Goal: Task Accomplishment & Management: Use online tool/utility

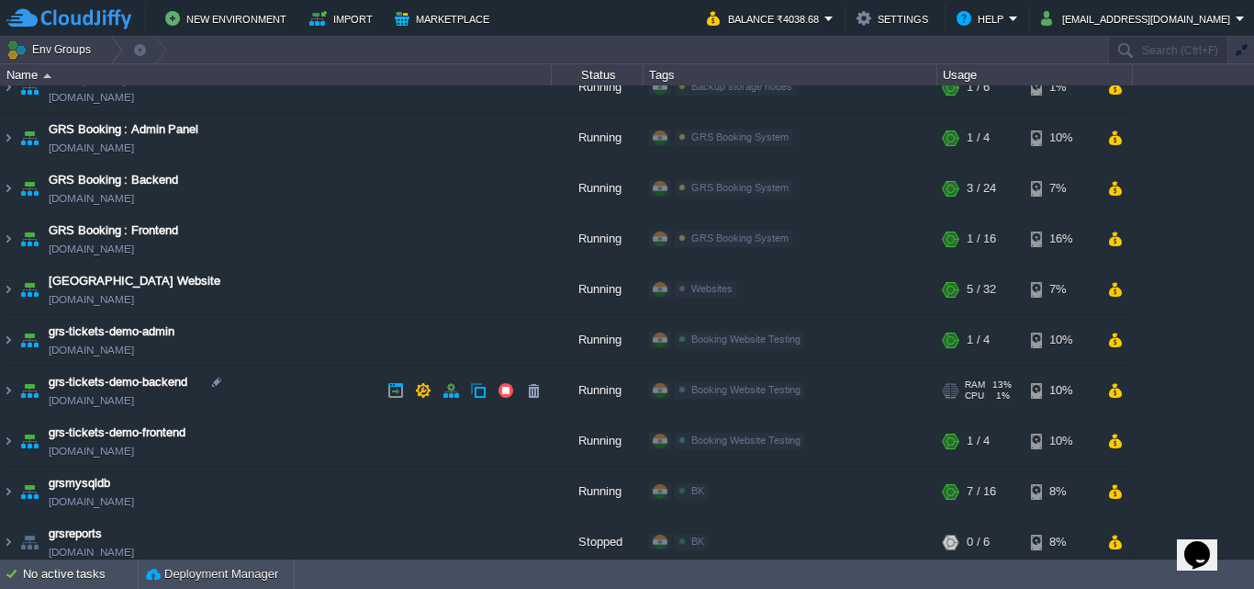
scroll to position [33, 0]
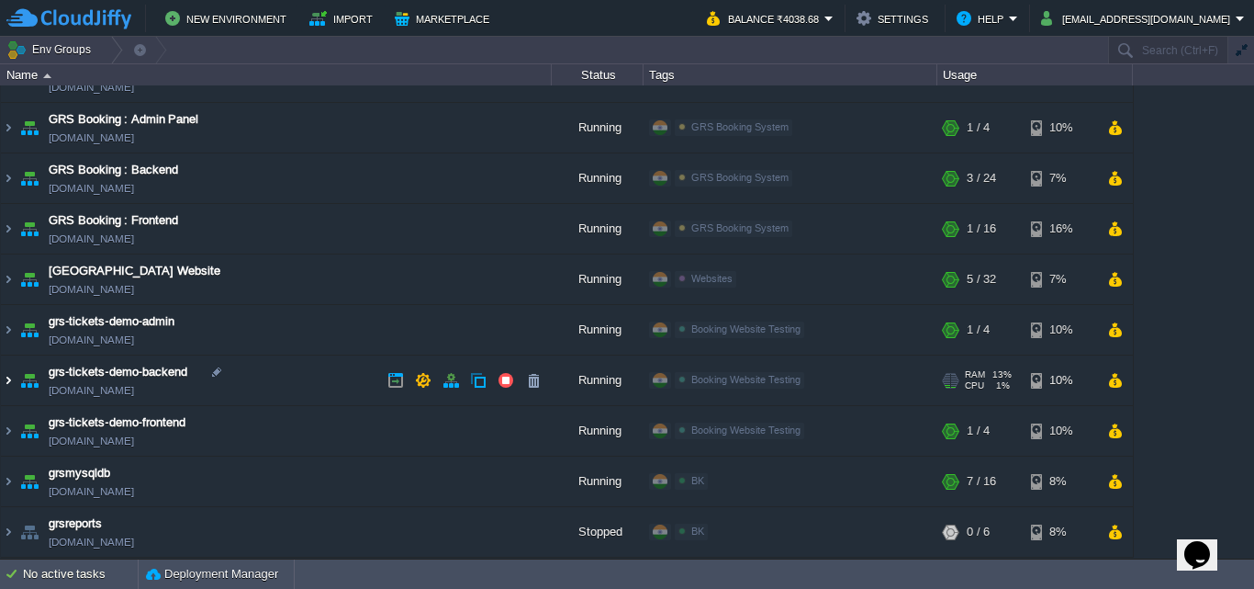
drag, startPoint x: 9, startPoint y: 374, endPoint x: 198, endPoint y: 360, distance: 189.6
click at [9, 373] on img at bounding box center [8, 380] width 15 height 50
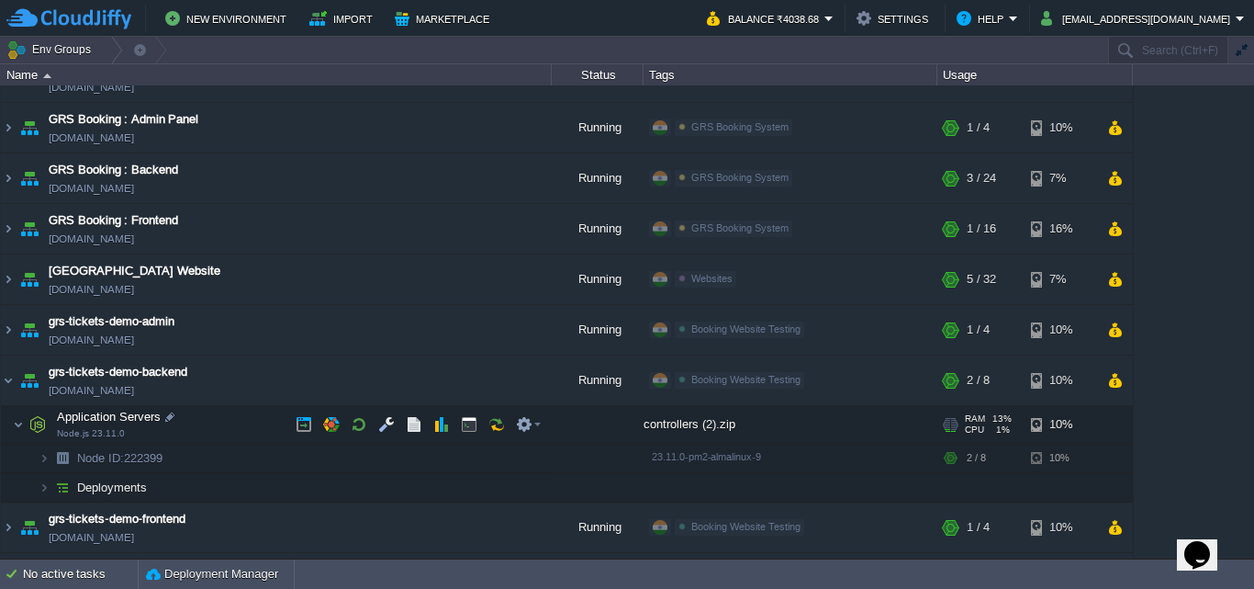
scroll to position [125, 0]
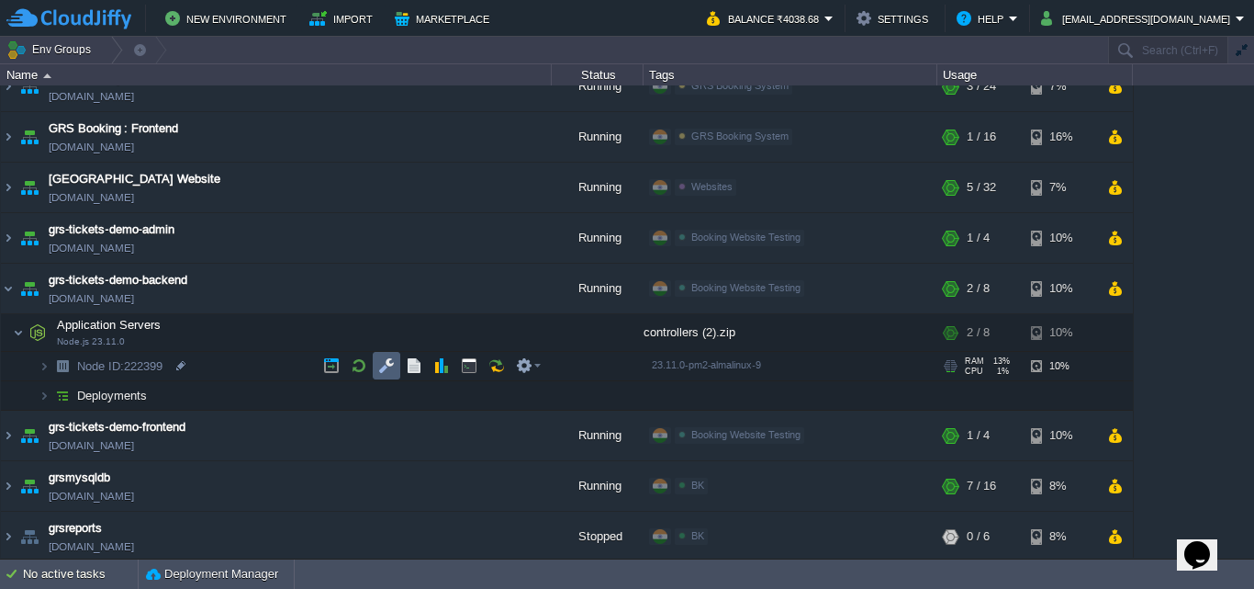
click at [387, 353] on td at bounding box center [387, 366] width 28 height 28
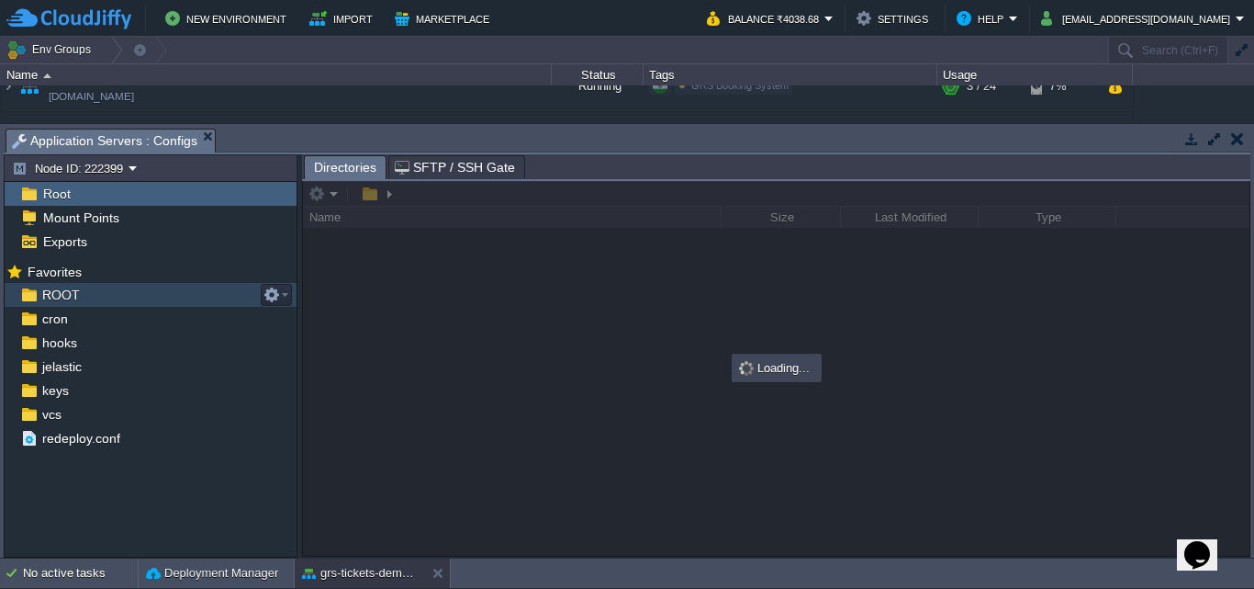
click at [196, 293] on div "ROOT" at bounding box center [151, 295] width 292 height 24
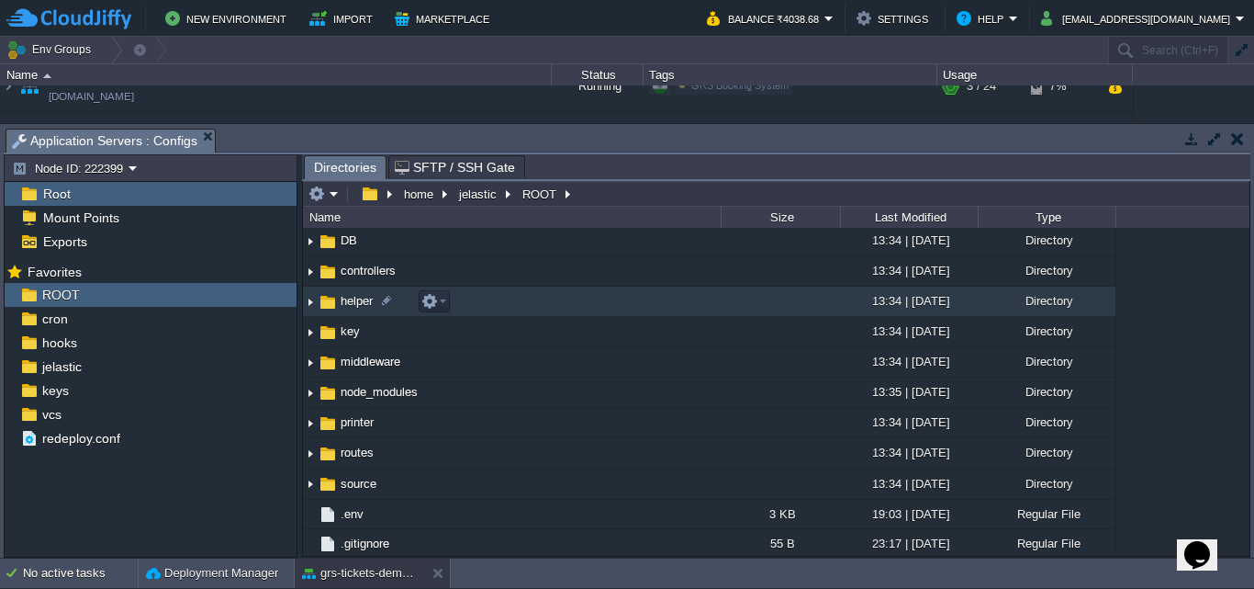
scroll to position [181, 0]
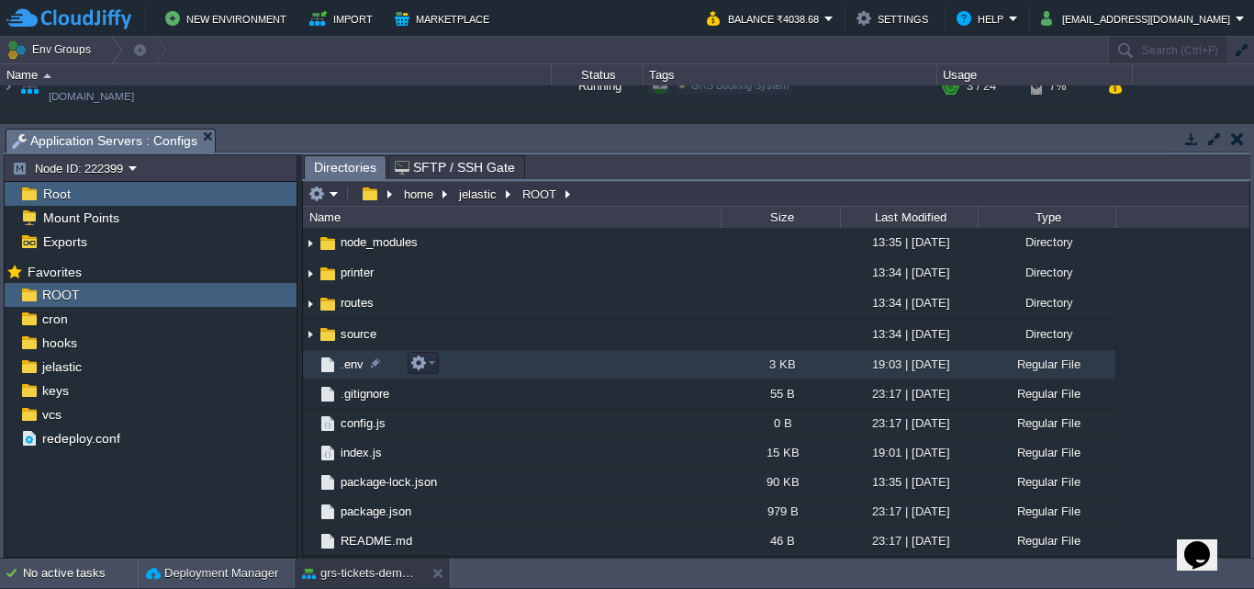
click at [551, 356] on td ".env" at bounding box center [512, 364] width 418 height 29
click at [552, 358] on td ".env" at bounding box center [512, 364] width 418 height 29
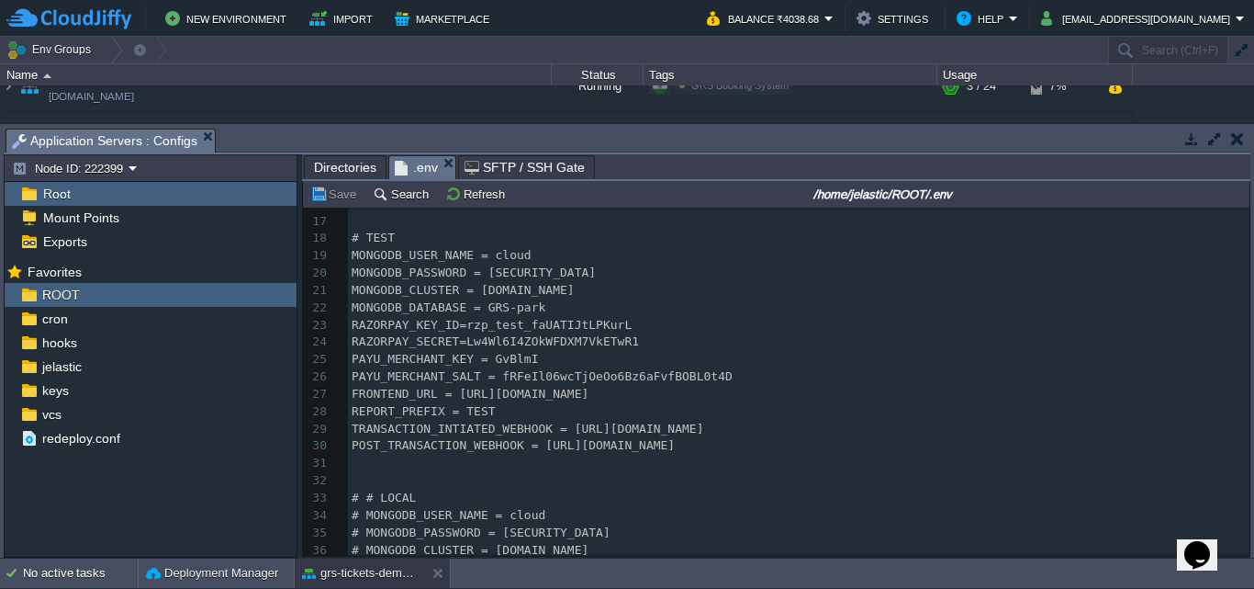
scroll to position [0, 0]
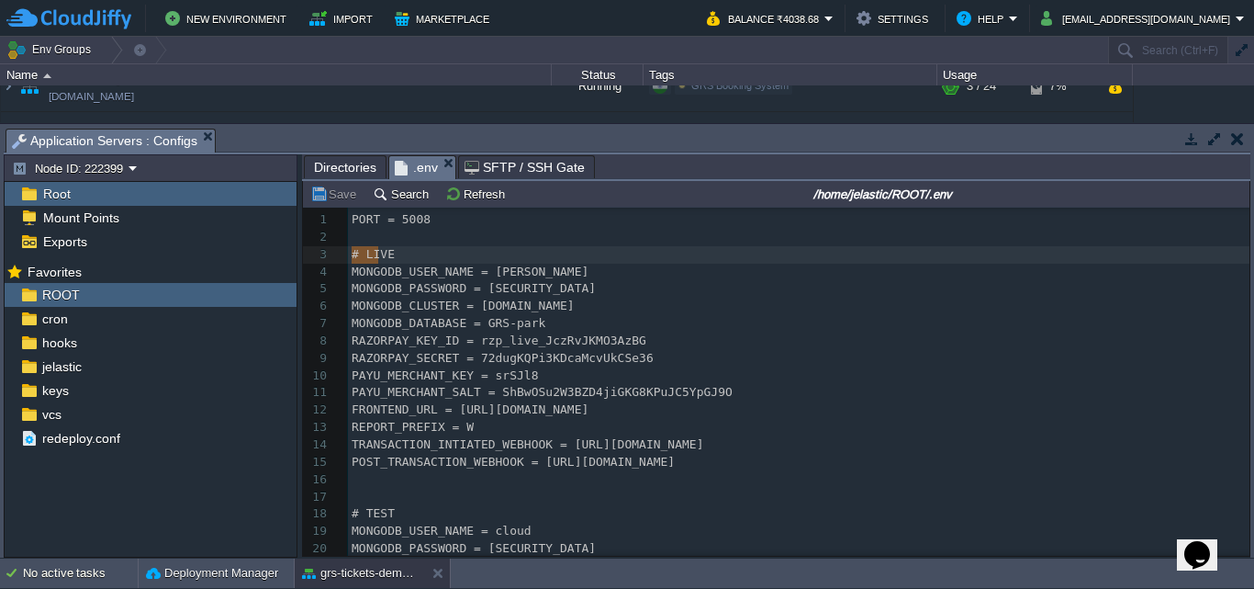
type textarea "#"
drag, startPoint x: 354, startPoint y: 258, endPoint x: 374, endPoint y: 261, distance: 20.4
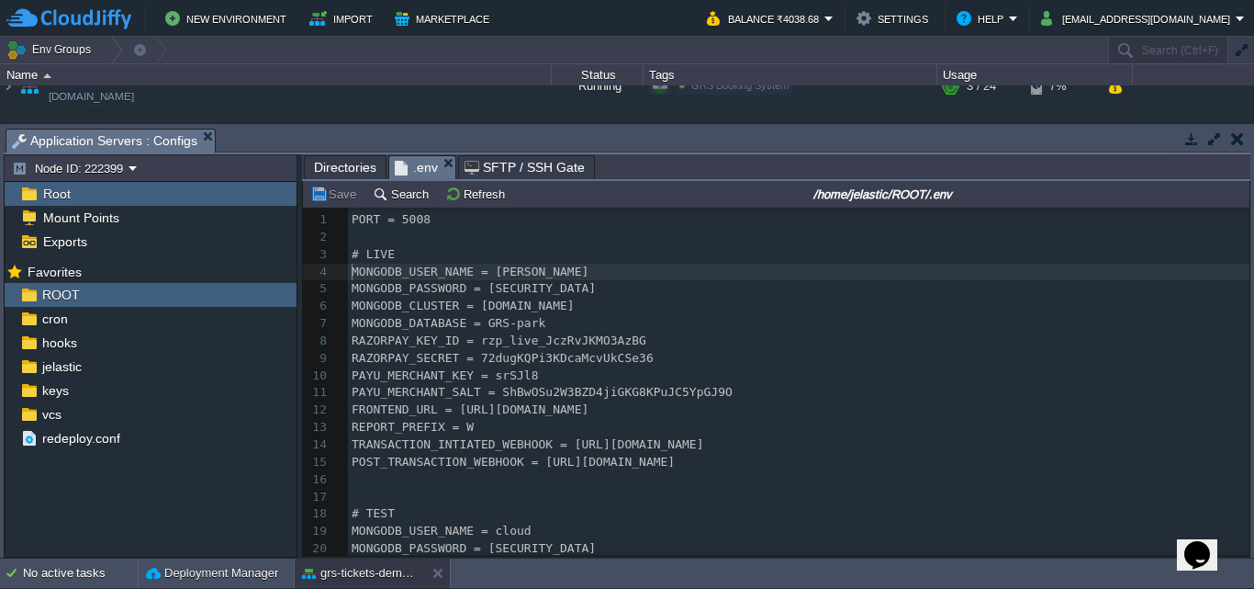
click at [350, 272] on pre "MONGODB_USER_NAME = [PERSON_NAME]" at bounding box center [799, 272] width 902 height 17
click at [351, 286] on pre "MONGODB_PASSWORD = [SECURITY_DATA]" at bounding box center [799, 288] width 902 height 17
click at [351, 276] on pre "MONGODB_USER_NAME = [PERSON_NAME]" at bounding box center [799, 272] width 902 height 17
click at [352, 297] on div "xxxxxxxxxx 1 PORT = 5008 2 ​ 3 # LIVE 4 # MONGODB_USER_NAME = balakrishnakini 5…" at bounding box center [799, 461] width 902 height 501
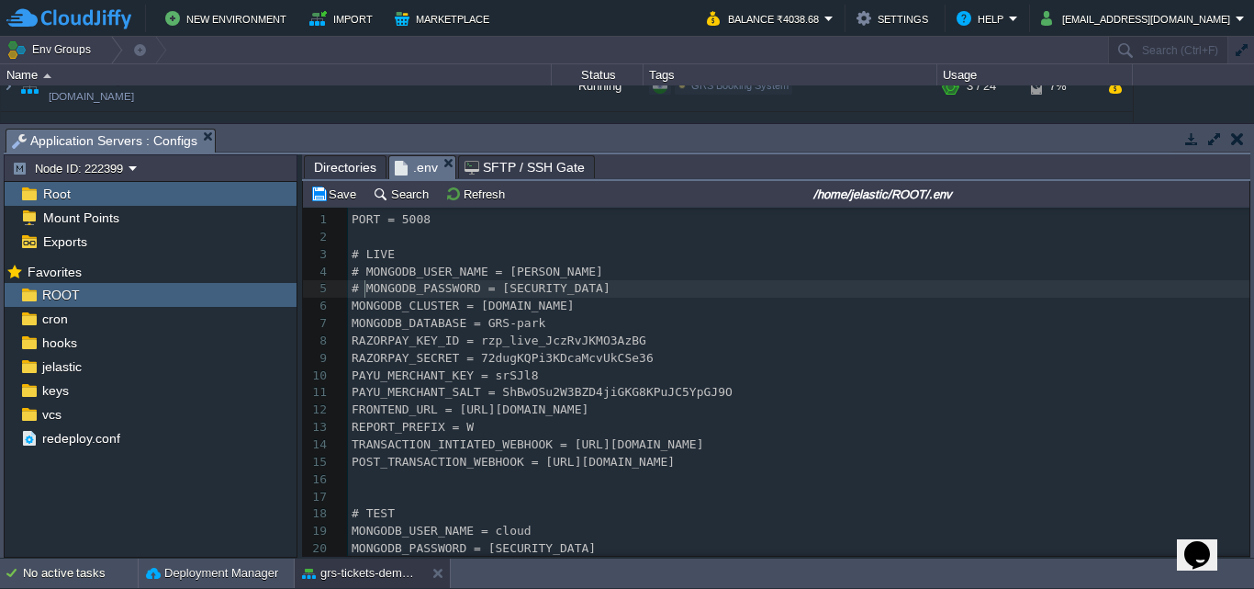
click at [353, 310] on div "xxxxxxxxxx 1 PORT = 5008 2 ​ 3 # LIVE 4 # MONGODB_USER_NAME = balakrishnakini 5…" at bounding box center [799, 461] width 902 height 501
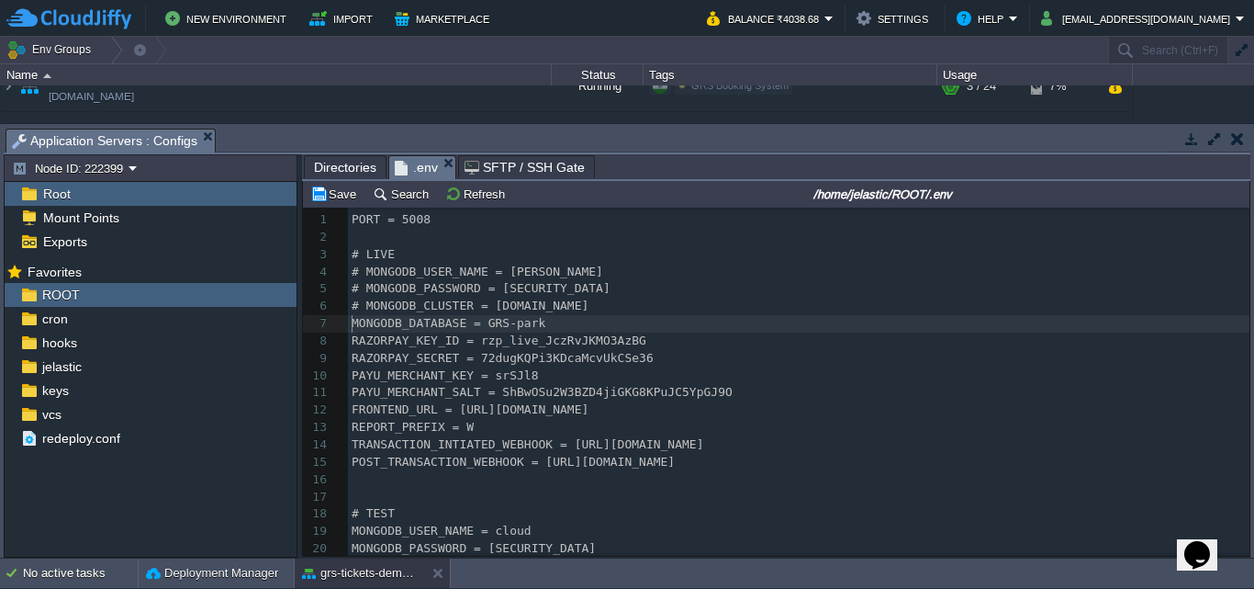
click at [351, 324] on pre "MONGODB_DATABASE = GRS-park" at bounding box center [799, 323] width 902 height 17
click at [354, 340] on div "xxxxxxxxxx 1 PORT = 5008 2 ​ 3 # LIVE 4 # MONGODB_USER_NAME = balakrishnakini 5…" at bounding box center [799, 461] width 902 height 501
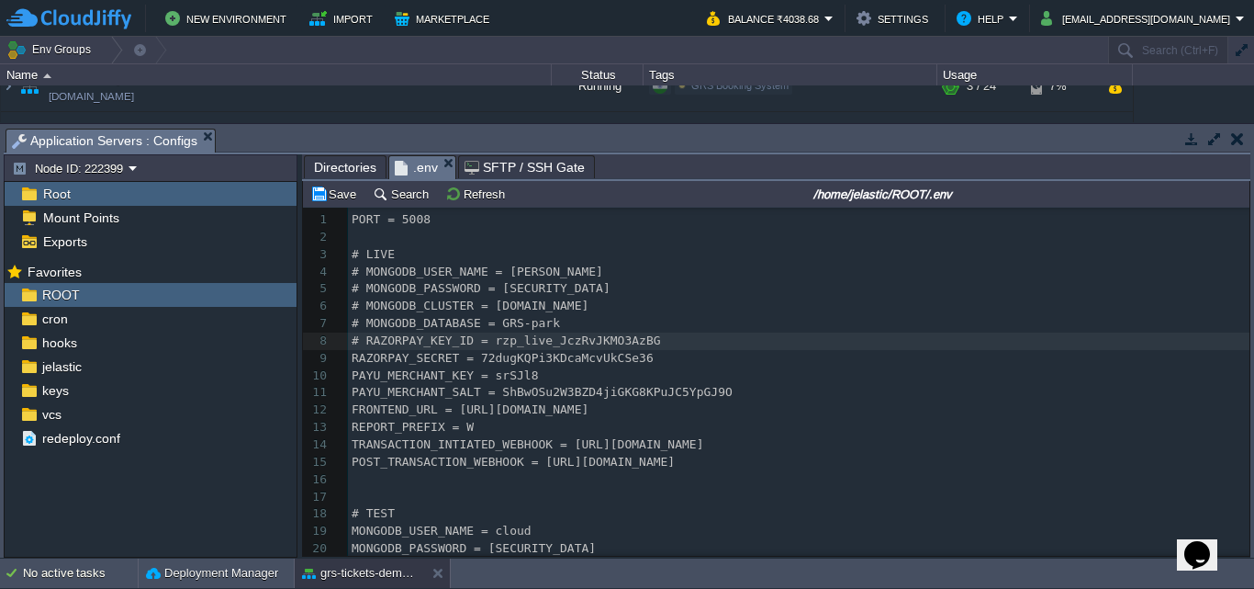
click at [352, 353] on div "xxxxxxxxxx 1 PORT = 5008 2 ​ 3 # LIVE 4 # MONGODB_USER_NAME = balakrishnakini 5…" at bounding box center [799, 461] width 902 height 501
click at [352, 374] on div "xxxxxxxxxx 1 PORT = 5008 2 ​ 3 # LIVE 4 # MONGODB_USER_NAME = balakrishnakini 5…" at bounding box center [799, 461] width 902 height 501
click at [351, 391] on pre "PAYU_MERCHANT_SALT = ShBwOSu2W3BZD4jiGKG8KPuJC5YpGJ9O" at bounding box center [799, 392] width 902 height 17
click at [352, 409] on div "xxxxxxxxxx 1 PORT = 5008 2 ​ 3 # LIVE 4 # MONGODB_USER_NAME = balakrishnakini 5…" at bounding box center [799, 461] width 902 height 501
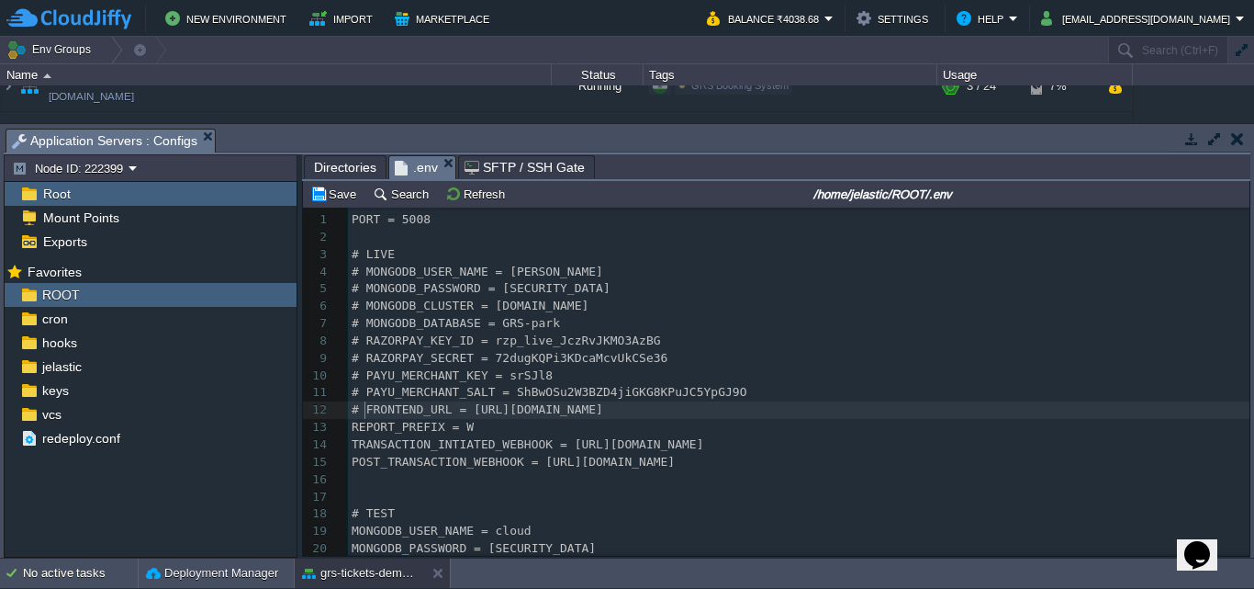
click at [354, 423] on div "xxxxxxxxxx 1 PORT = 5008 2 ​ 3 # LIVE 4 # MONGODB_USER_NAME = balakrishnakini 5…" at bounding box center [799, 461] width 902 height 501
click at [354, 439] on div "xxxxxxxxxx 1 PORT = 5008 2 ​ 3 # LIVE 4 # MONGODB_USER_NAME = balakrishnakini 5…" at bounding box center [799, 461] width 902 height 501
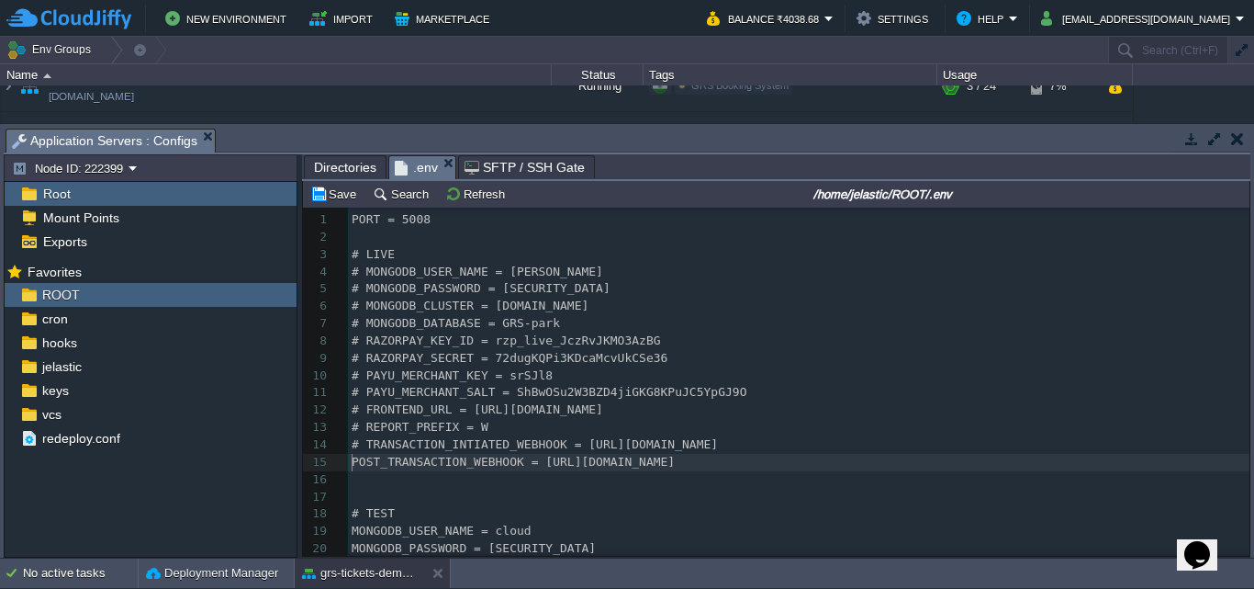
click at [352, 462] on div "xxxxxxxxxx 1 PORT = 5008 2 ​ 3 # LIVE 4 # MONGODB_USER_NAME = balakrishnakini 5…" at bounding box center [799, 461] width 902 height 501
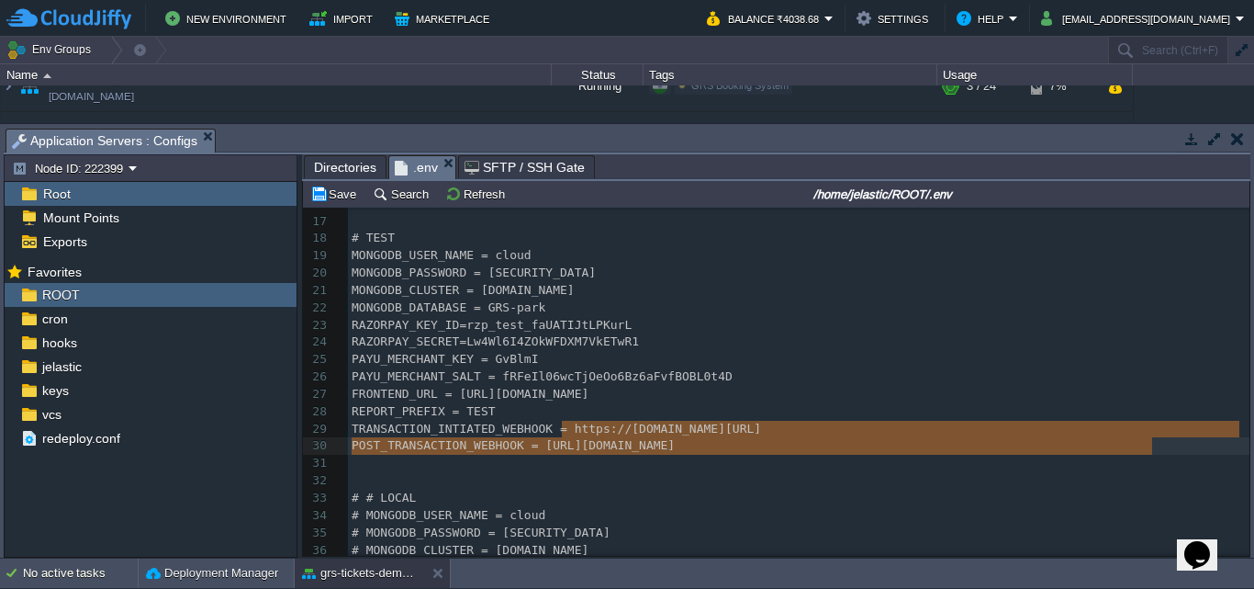
type textarea "ttps://[DOMAIN_NAME][URL]"
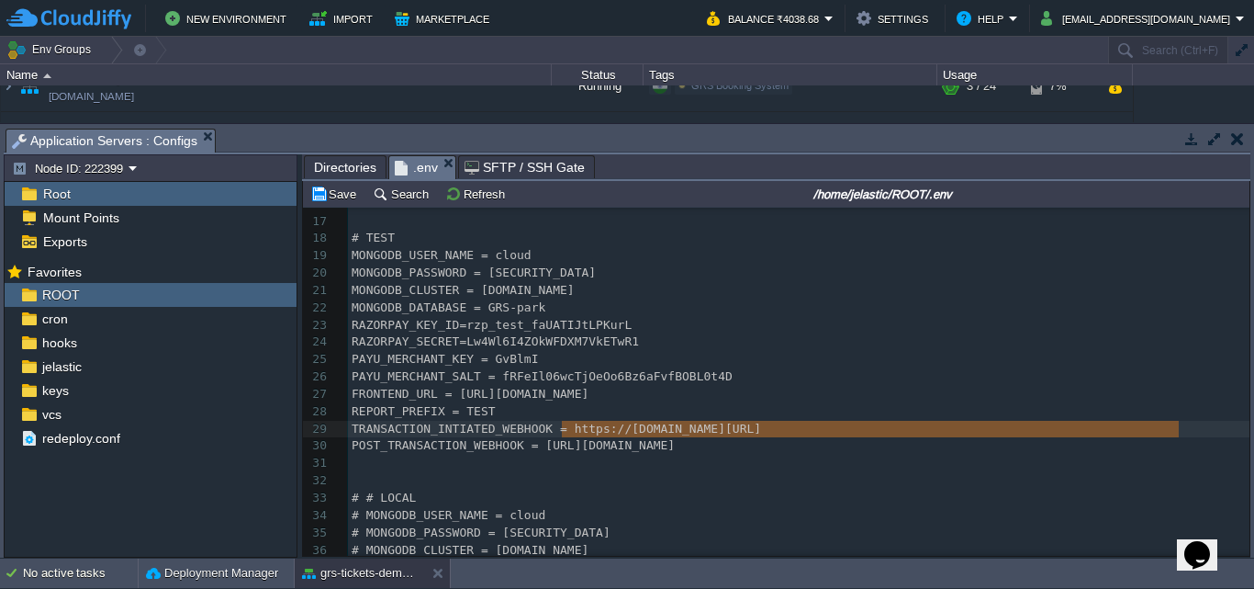
drag, startPoint x: 559, startPoint y: 430, endPoint x: 1177, endPoint y: 428, distance: 617.9
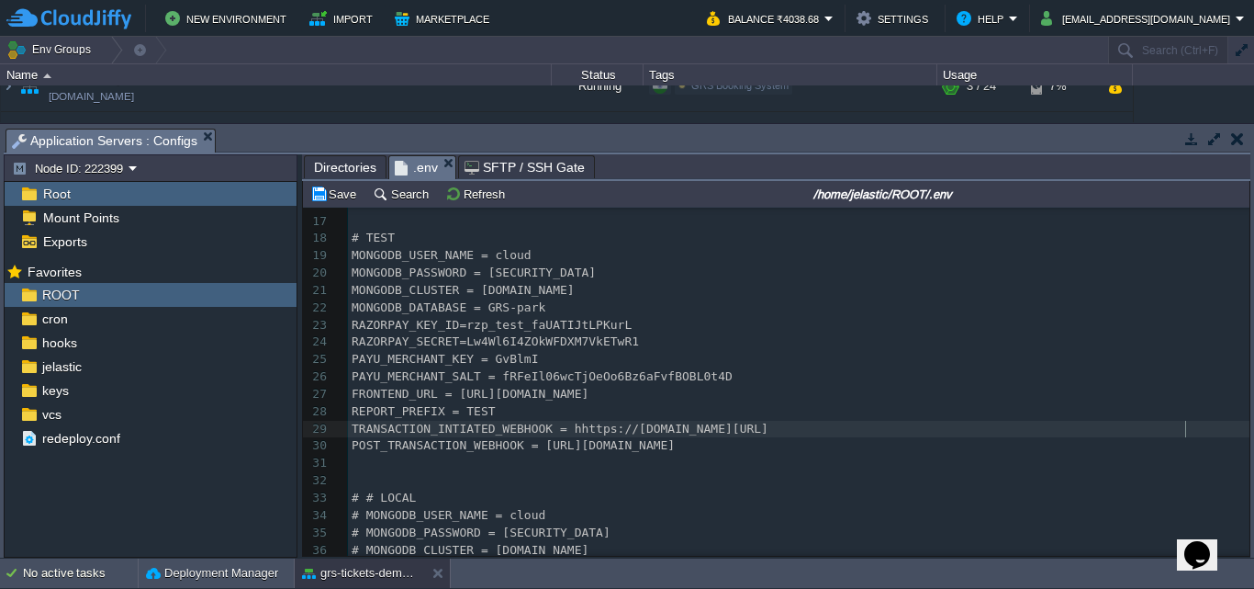
click at [563, 432] on div "xxxxxxxxxx 1 PORT = 5008 2 ​ 3 # LIVE 4 # MONGODB_USER_NAME = balakrishnakini 5…" at bounding box center [799, 325] width 902 height 779
type textarea "ttps://[DOMAIN_NAME][URL]"
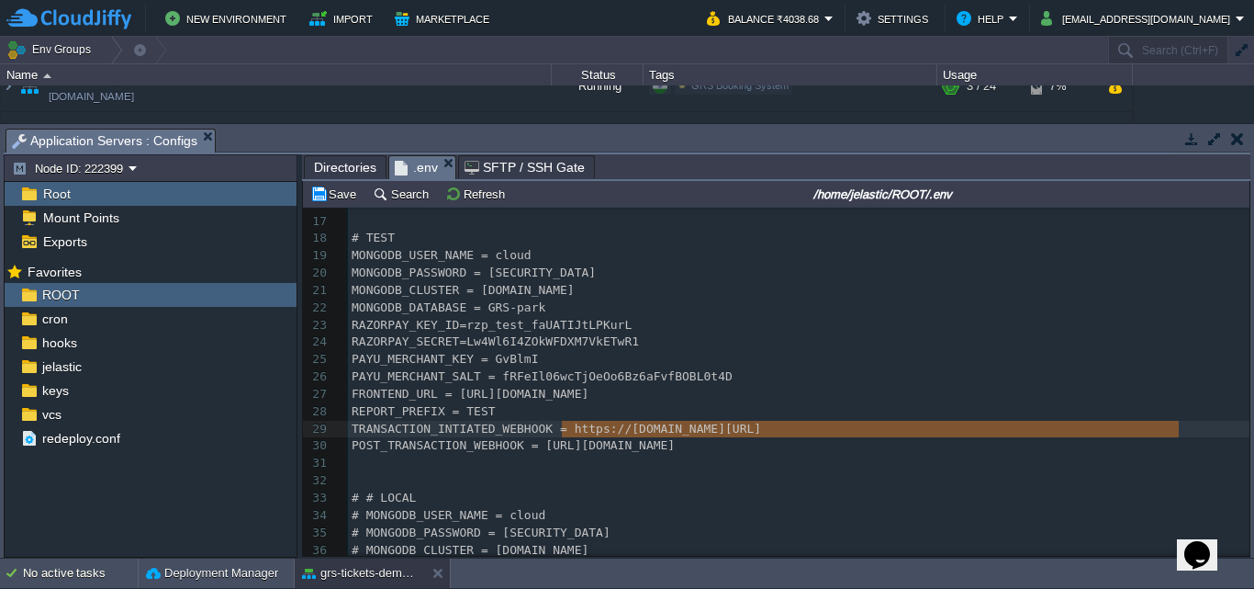
scroll to position [246, 0]
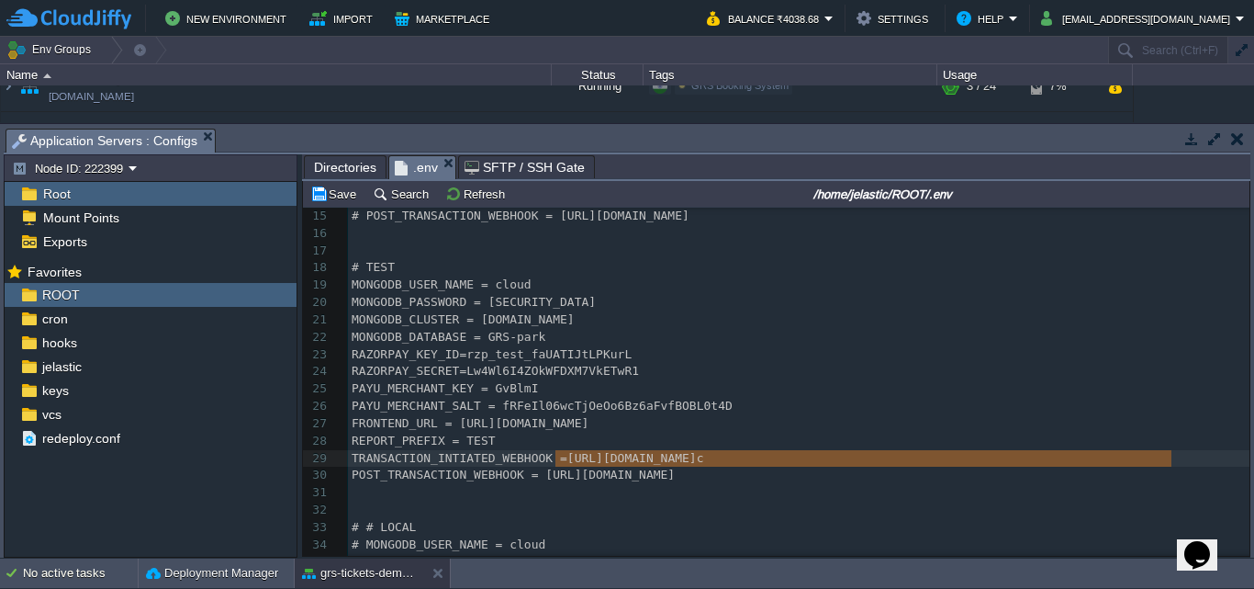
type textarea "[URL][DOMAIN_NAME]"
drag, startPoint x: 556, startPoint y: 456, endPoint x: 1190, endPoint y: 463, distance: 633.6
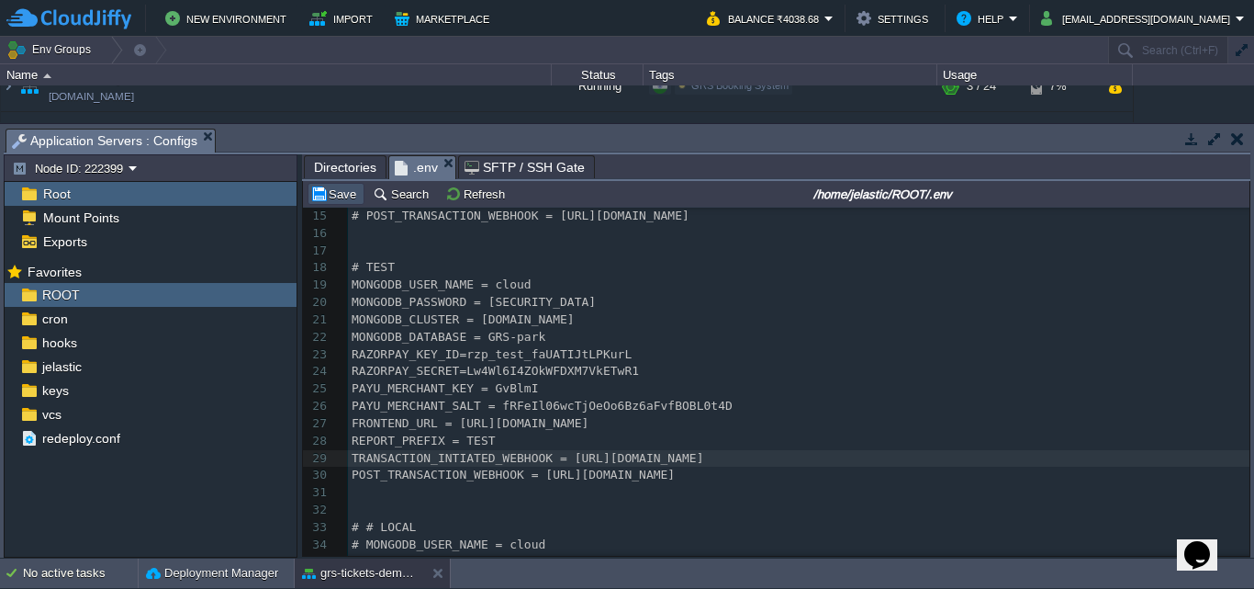
click at [341, 190] on button "Save" at bounding box center [335, 193] width 51 height 17
click at [1231, 132] on button "button" at bounding box center [1237, 138] width 13 height 17
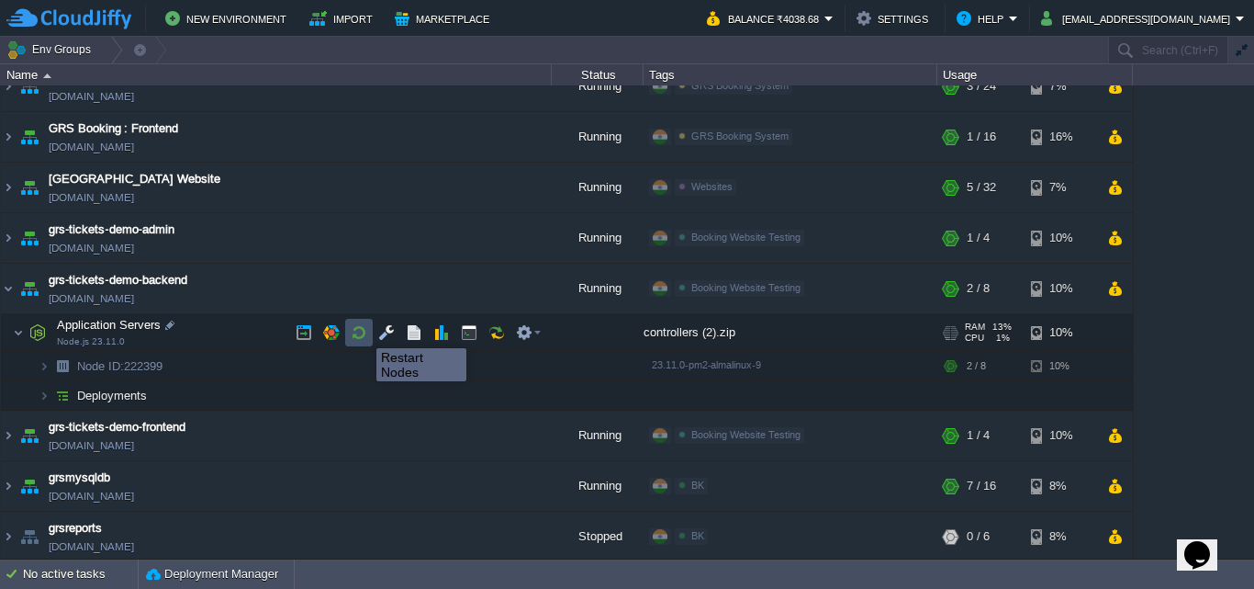
click at [363, 331] on button "button" at bounding box center [359, 332] width 17 height 17
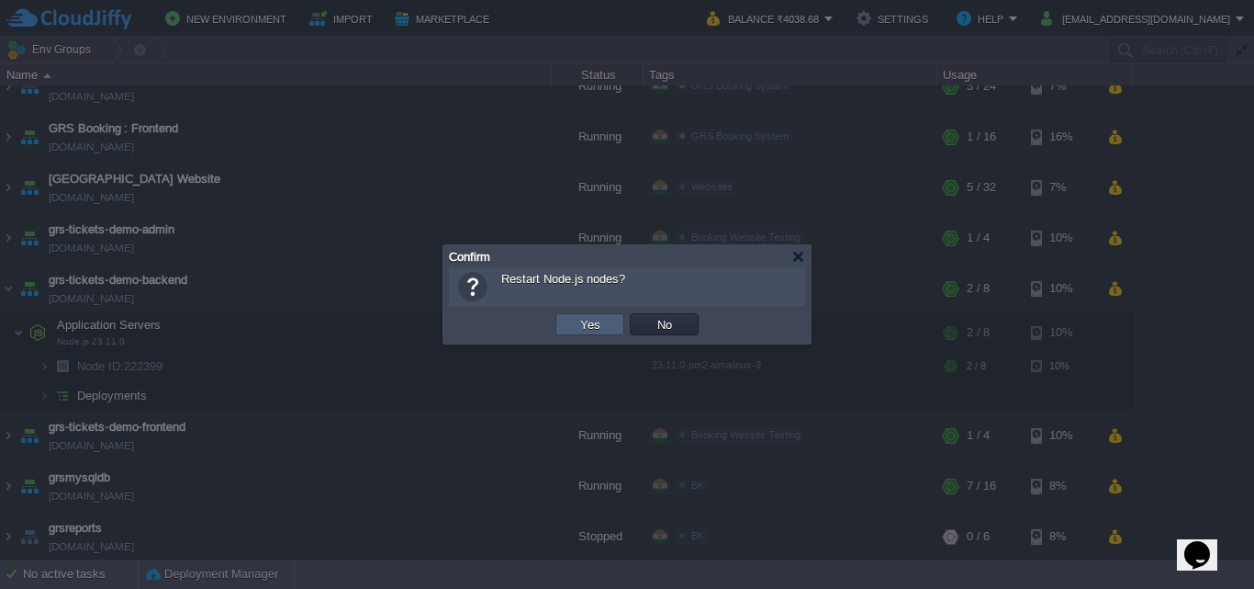
click at [578, 319] on button "Yes" at bounding box center [590, 324] width 31 height 17
